Goal: Find contact information: Find contact information

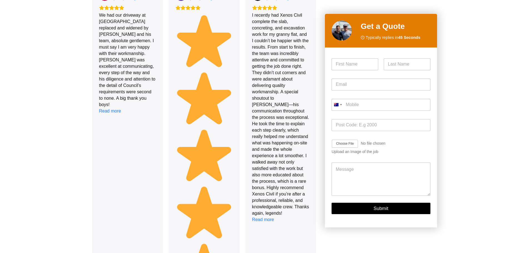
scroll to position [728, 0]
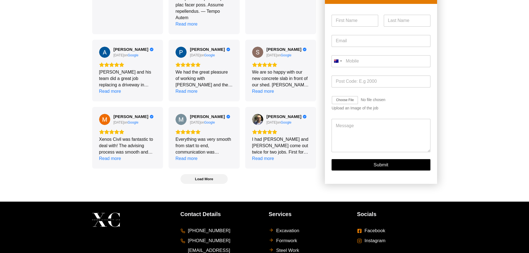
drag, startPoint x: 259, startPoint y: 98, endPoint x: 237, endPoint y: 178, distance: 83.1
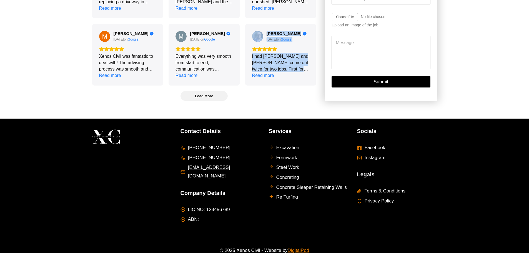
drag, startPoint x: 248, startPoint y: 165, endPoint x: 211, endPoint y: 169, distance: 37.2
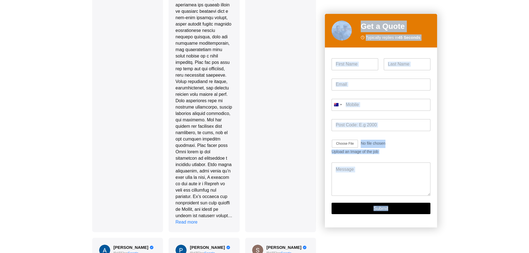
drag, startPoint x: 243, startPoint y: 168, endPoint x: 233, endPoint y: 179, distance: 14.0
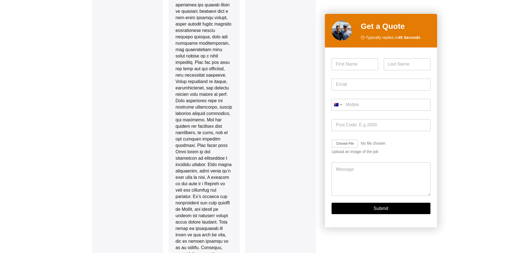
drag, startPoint x: 243, startPoint y: 167, endPoint x: 225, endPoint y: 184, distance: 24.2
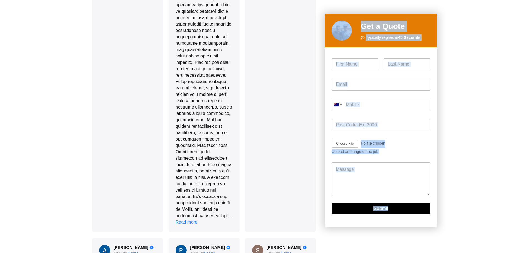
scroll to position [1117, 0]
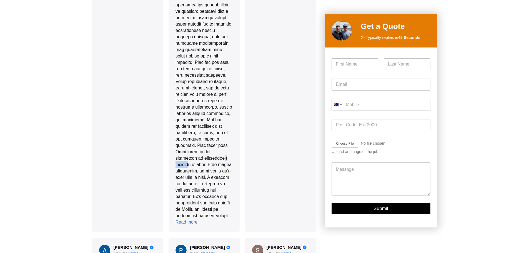
drag, startPoint x: 188, startPoint y: 169, endPoint x: 237, endPoint y: 183, distance: 51.3
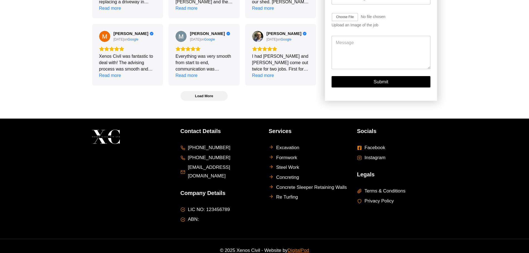
drag, startPoint x: 184, startPoint y: 69, endPoint x: 155, endPoint y: 242, distance: 174.7
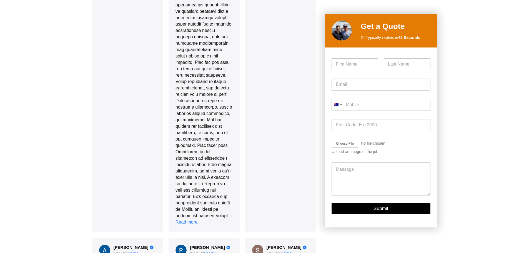
scroll to position [1398, 0]
